Goal: Information Seeking & Learning: Learn about a topic

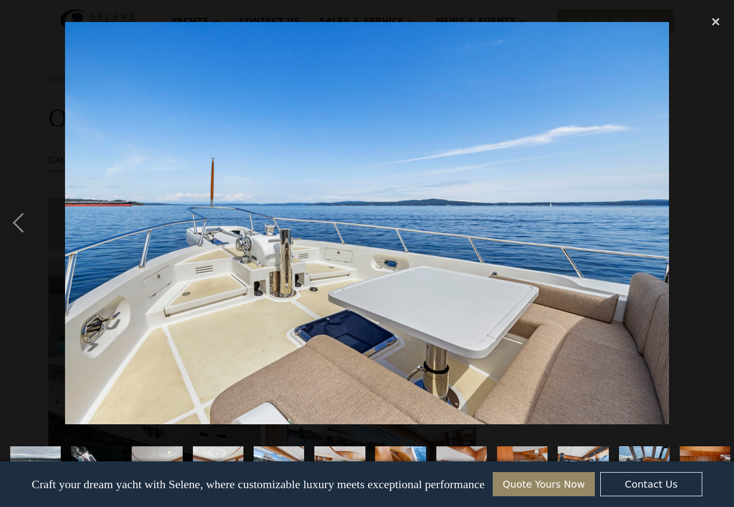
scroll to position [0, 852]
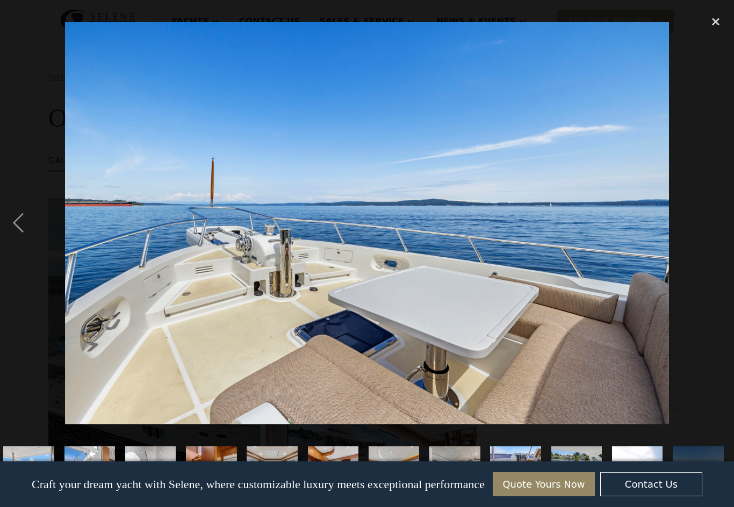
click at [643, 261] on img at bounding box center [367, 223] width 604 height 403
click at [27, 233] on div "previous image" at bounding box center [18, 223] width 37 height 426
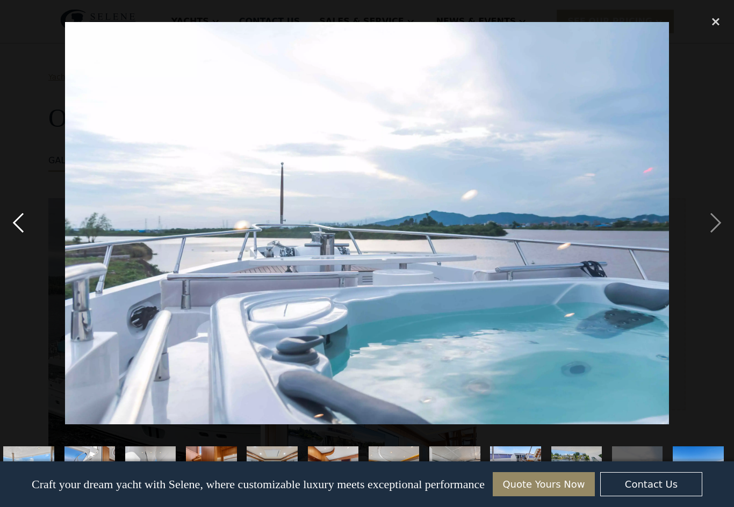
click at [20, 230] on div "previous image" at bounding box center [18, 223] width 37 height 426
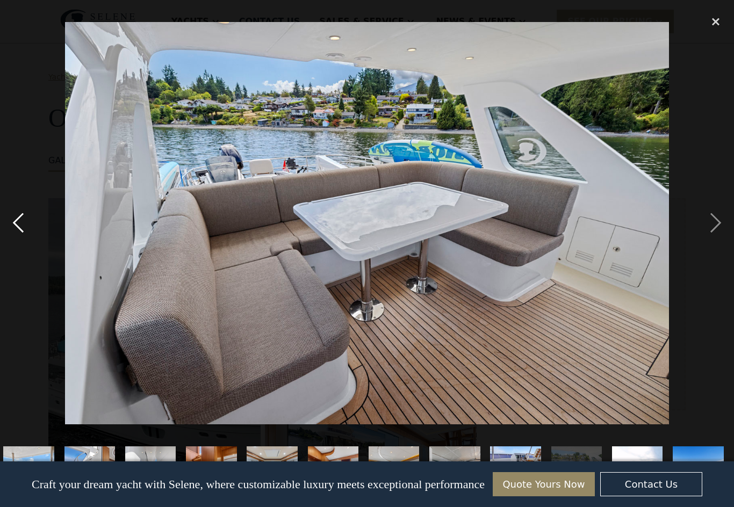
click at [26, 231] on div "previous image" at bounding box center [18, 223] width 37 height 426
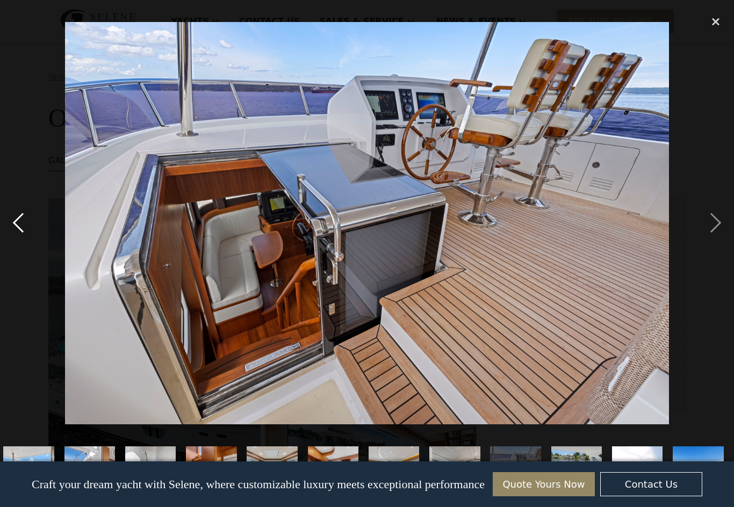
click at [21, 242] on div "previous image" at bounding box center [18, 223] width 37 height 426
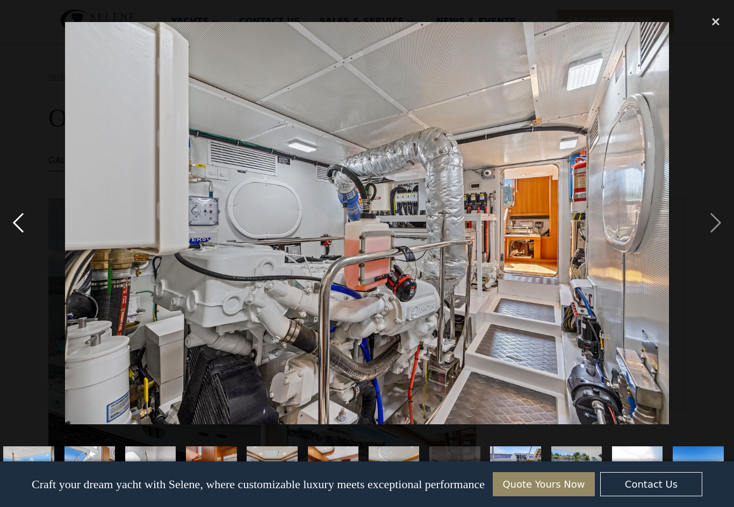
click at [33, 234] on div "previous image" at bounding box center [18, 223] width 37 height 426
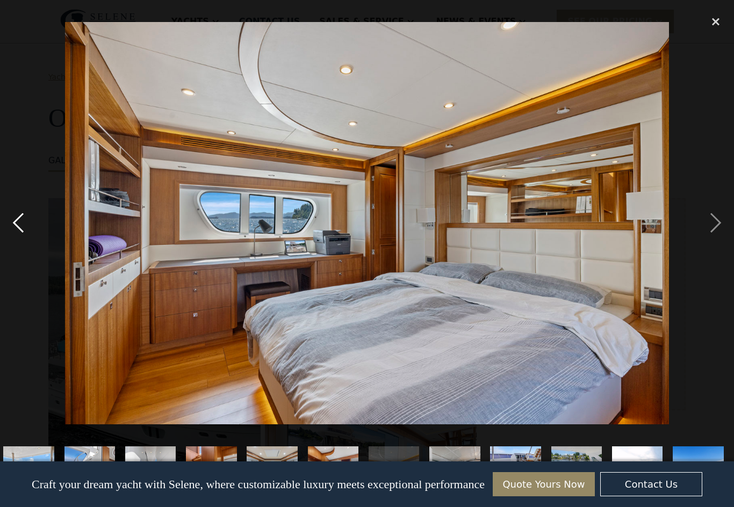
scroll to position [0, 0]
click at [21, 236] on div "previous image" at bounding box center [18, 223] width 37 height 426
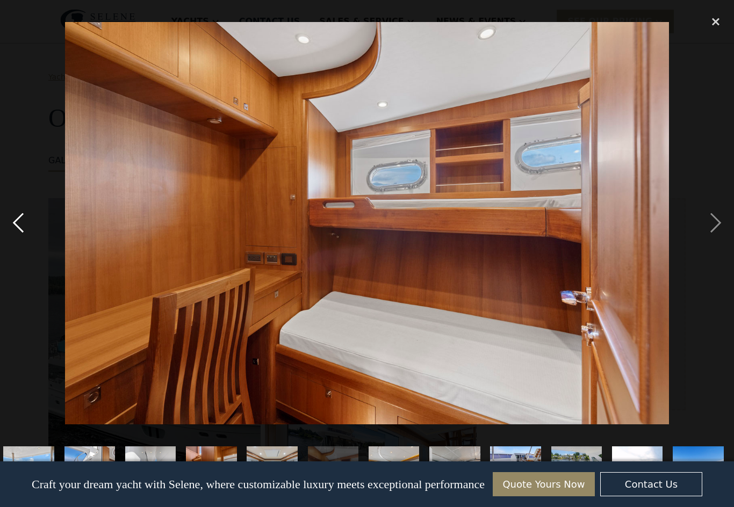
click at [20, 244] on div "previous image" at bounding box center [18, 223] width 37 height 426
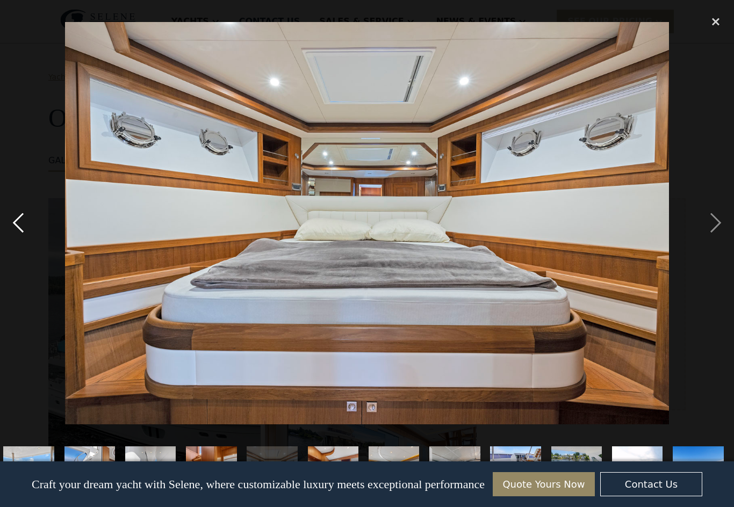
click at [29, 235] on div "previous image" at bounding box center [18, 223] width 37 height 426
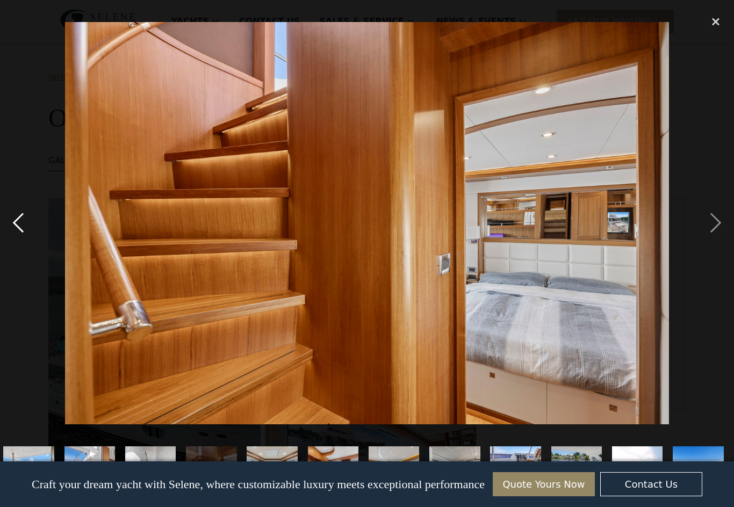
click at [26, 232] on div "previous image" at bounding box center [18, 223] width 37 height 426
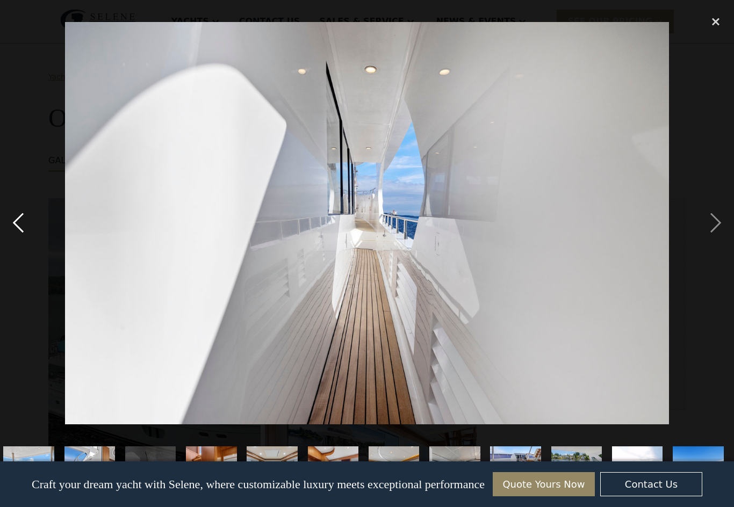
click at [26, 240] on div "previous image" at bounding box center [18, 223] width 37 height 426
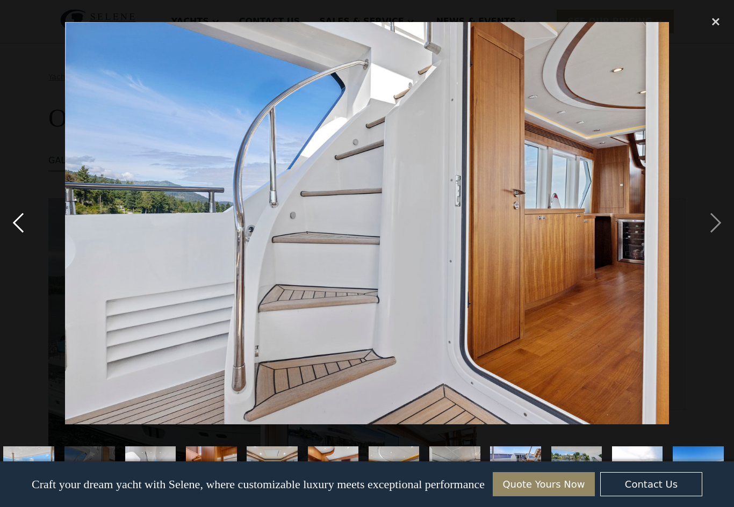
click at [35, 237] on div "previous image" at bounding box center [18, 223] width 37 height 426
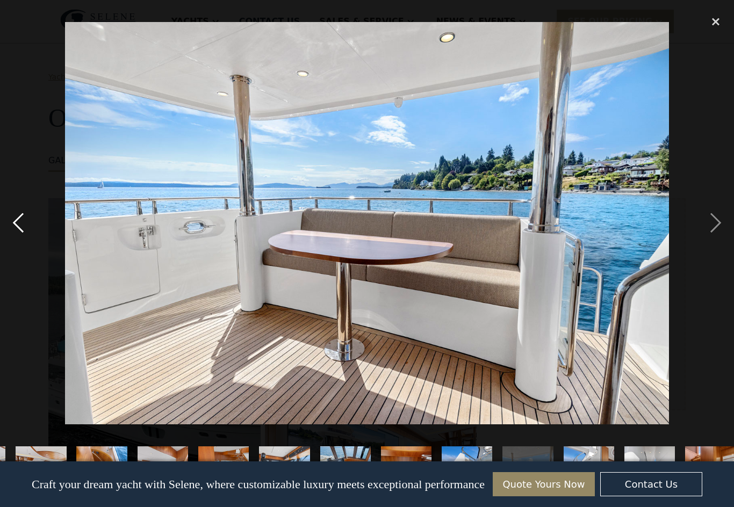
scroll to position [0, 153]
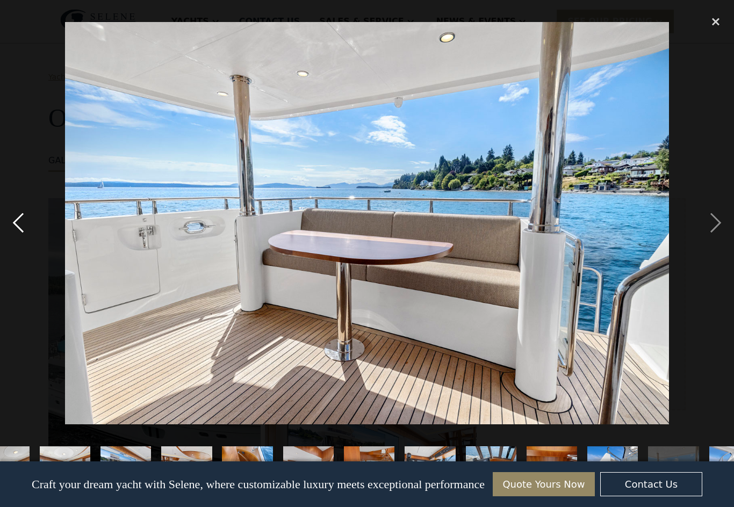
click at [28, 234] on div "previous image" at bounding box center [18, 223] width 37 height 426
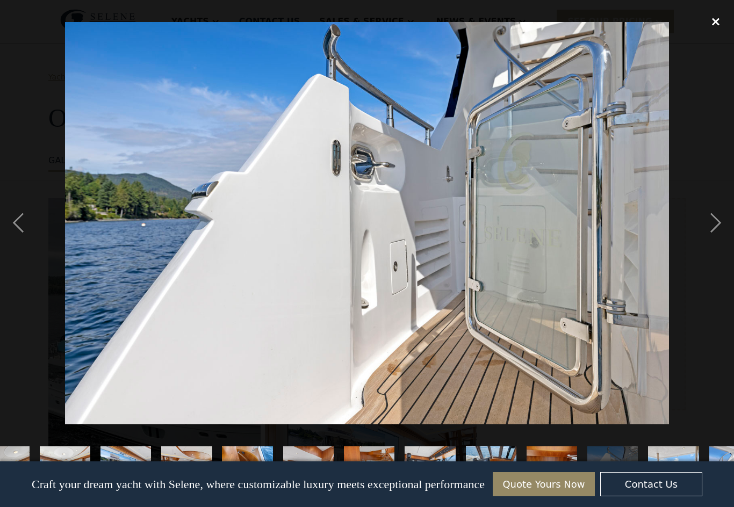
click at [717, 21] on div "close lightbox" at bounding box center [716, 22] width 37 height 24
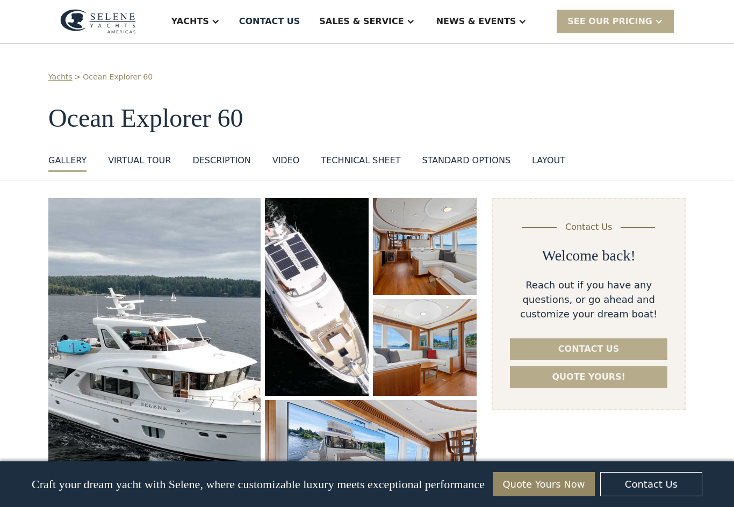
scroll to position [0, 0]
